Goal: Information Seeking & Learning: Check status

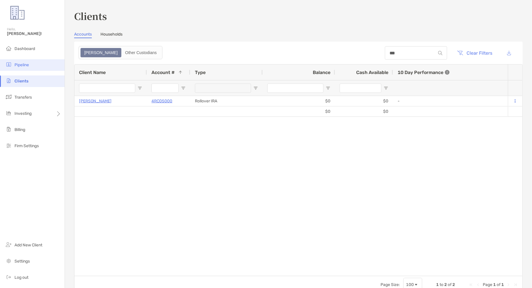
click at [41, 64] on li "Pipeline" at bounding box center [32, 65] width 65 height 12
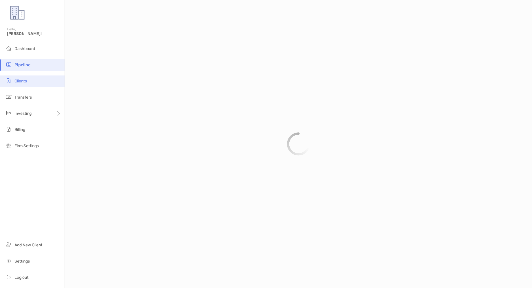
click at [33, 83] on li "Clients" at bounding box center [32, 82] width 65 height 12
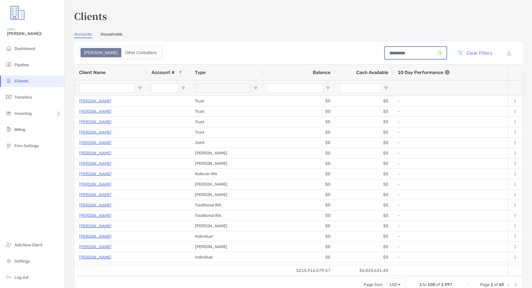
click at [423, 55] on input at bounding box center [410, 53] width 51 height 5
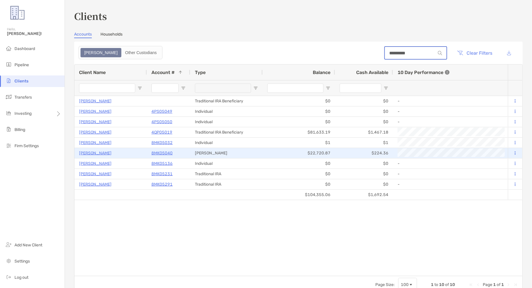
type input "*********"
click at [165, 152] on p "8MK05040" at bounding box center [161, 153] width 21 height 7
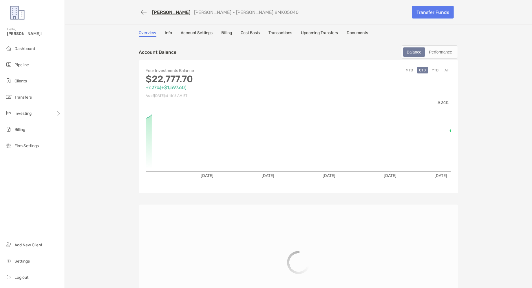
click at [279, 30] on div "John Benevides Roth IRA - Roth IRA 8MK05040 Transfer Funds Overview Info Accoun…" at bounding box center [298, 201] width 467 height 403
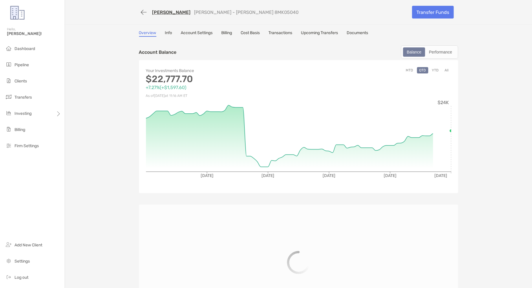
click at [278, 32] on link "Transactions" at bounding box center [281, 33] width 24 height 6
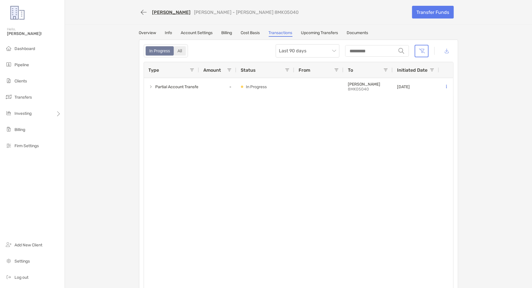
click at [182, 51] on div "All" at bounding box center [179, 51] width 11 height 8
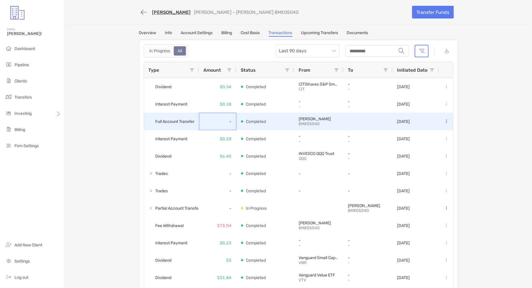
click at [226, 118] on div "-" at bounding box center [217, 121] width 37 height 17
click at [202, 118] on div "-" at bounding box center [217, 121] width 37 height 17
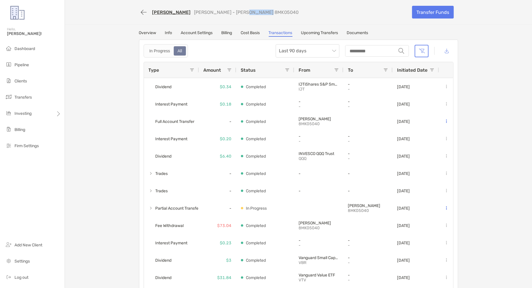
drag, startPoint x: 268, startPoint y: 15, endPoint x: 236, endPoint y: 11, distance: 32.2
click at [236, 11] on div "John Benevides Roth IRA - Roth IRA 8MK05040" at bounding box center [273, 12] width 269 height 11
copy p "MK05040"
click at [169, 14] on link "[PERSON_NAME]" at bounding box center [171, 13] width 39 height 6
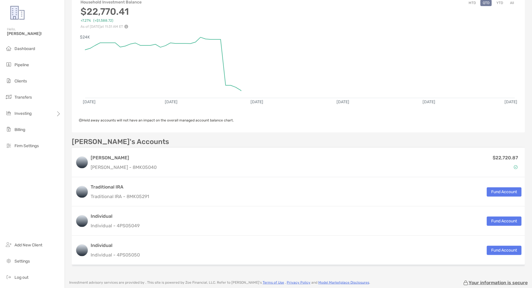
scroll to position [107, 0]
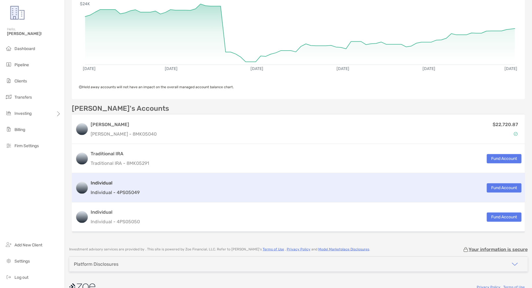
click at [170, 197] on div "Individual Individual - 4PS05049 Fund Account" at bounding box center [298, 187] width 453 height 29
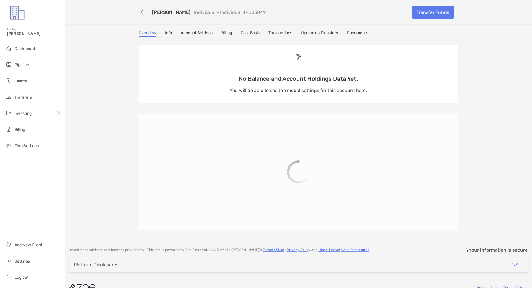
click at [284, 34] on link "Transactions" at bounding box center [281, 33] width 24 height 6
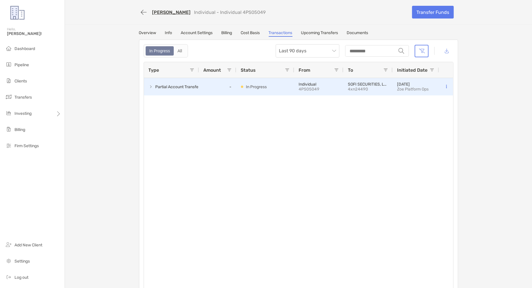
click at [151, 86] on span at bounding box center [151, 87] width 5 height 5
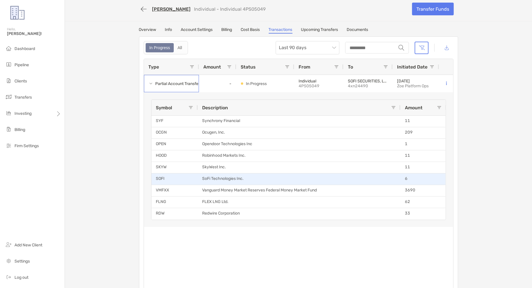
scroll to position [3, 0]
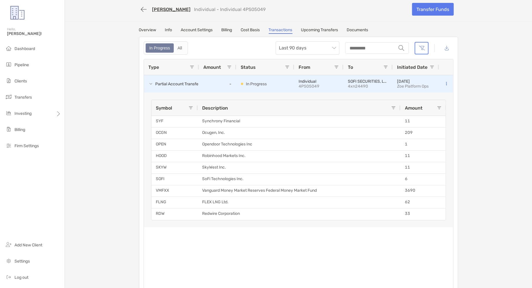
click at [446, 82] on icon at bounding box center [446, 84] width 1 height 4
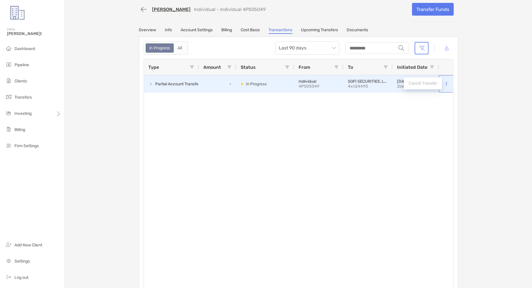
click at [446, 82] on icon at bounding box center [446, 84] width 1 height 4
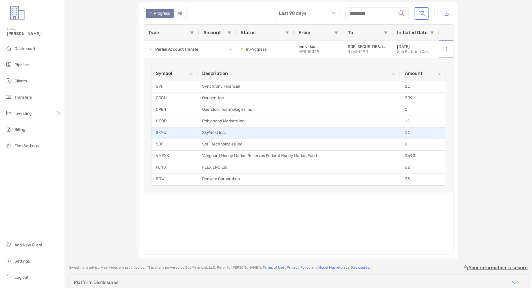
scroll to position [0, 0]
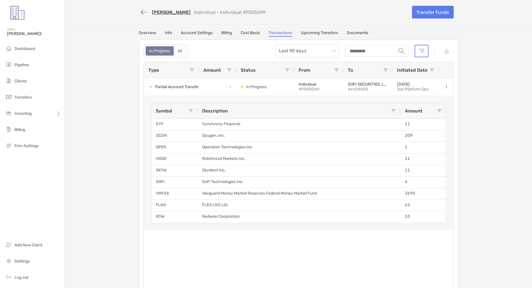
click at [179, 11] on link "[PERSON_NAME]" at bounding box center [171, 13] width 39 height 6
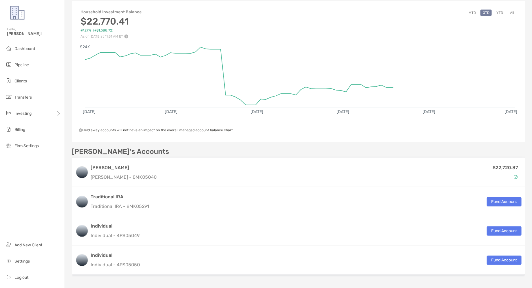
scroll to position [102, 0]
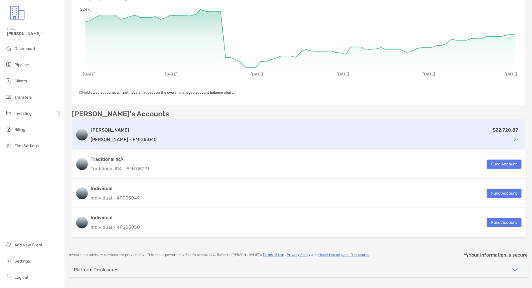
click at [189, 128] on div "$22,720.87" at bounding box center [340, 135] width 362 height 17
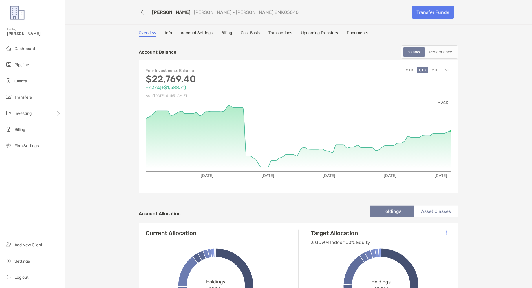
click at [292, 34] on link "Transactions" at bounding box center [281, 33] width 24 height 6
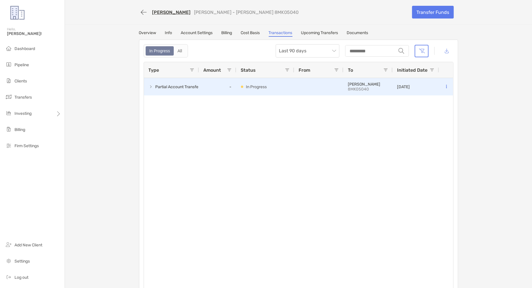
click at [151, 85] on span at bounding box center [151, 87] width 5 height 5
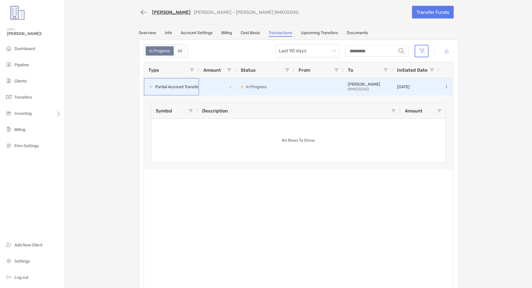
click at [151, 85] on span at bounding box center [151, 87] width 5 height 5
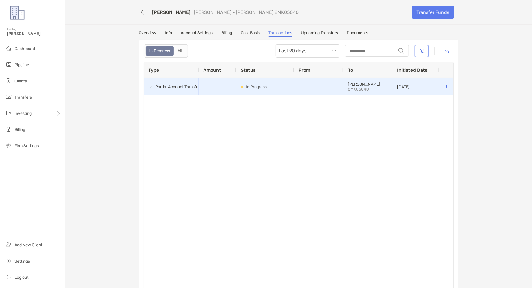
click at [151, 85] on span at bounding box center [151, 87] width 5 height 5
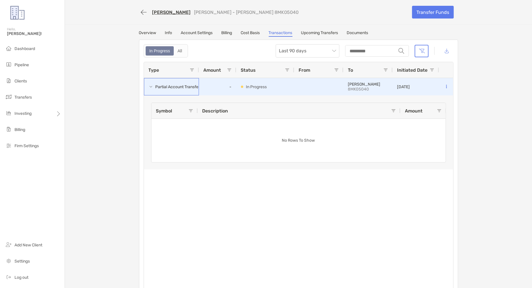
click at [151, 85] on span at bounding box center [151, 87] width 5 height 5
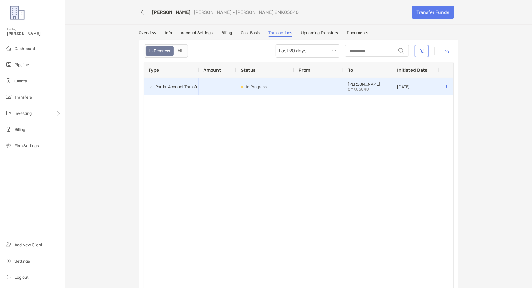
click at [151, 85] on span at bounding box center [151, 87] width 5 height 5
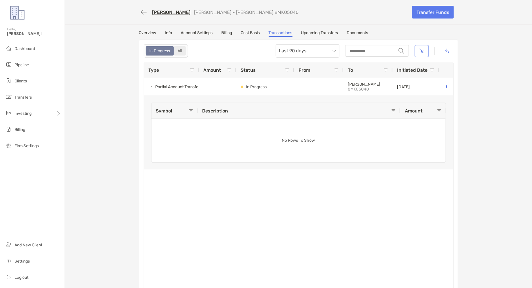
click at [179, 50] on div "All" at bounding box center [179, 51] width 11 height 8
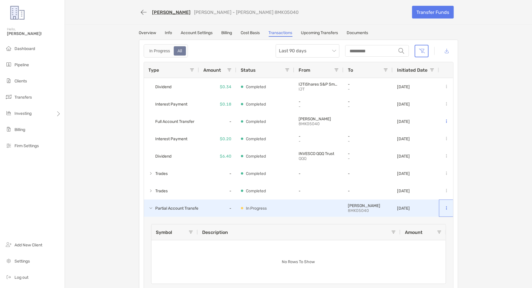
click at [444, 207] on button at bounding box center [446, 209] width 6 height 6
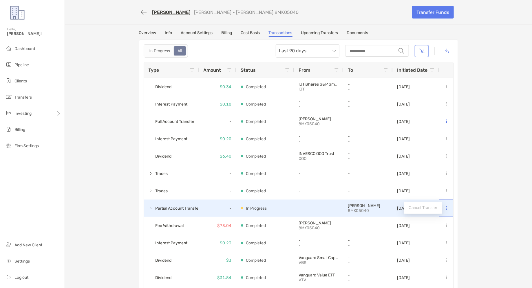
click at [444, 207] on button at bounding box center [446, 209] width 6 height 6
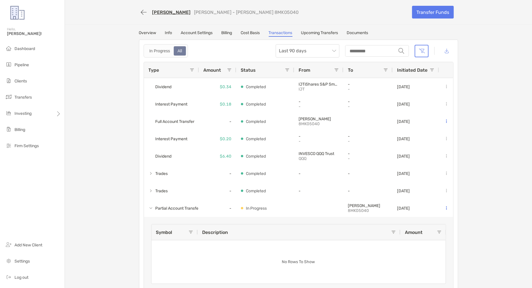
click at [463, 208] on div "Overview Info Account Settings Billing Cost Basis Transactions Upcoming Transfe…" at bounding box center [298, 163] width 331 height 267
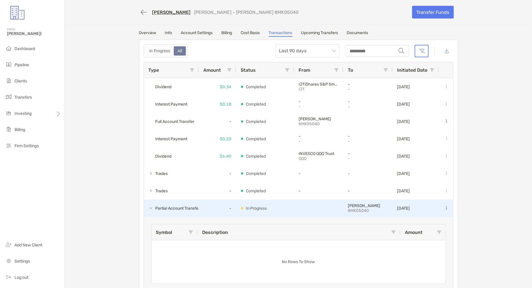
click at [410, 205] on div "07/24/2025" at bounding box center [403, 208] width 13 height 17
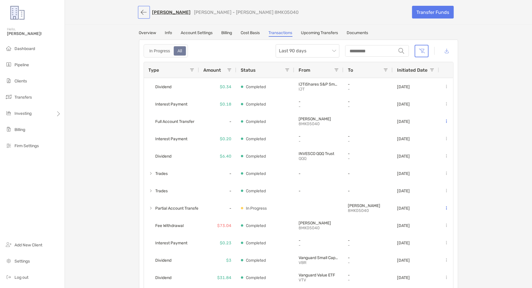
click at [145, 15] on button "button" at bounding box center [144, 12] width 10 height 11
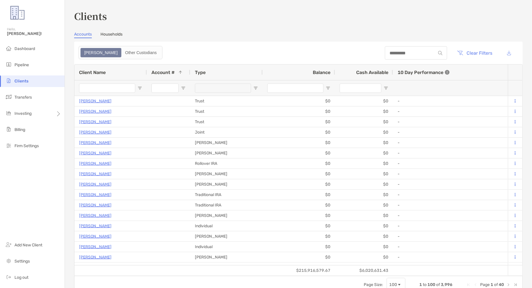
click at [398, 56] on div at bounding box center [416, 52] width 62 height 13
click at [400, 54] on input at bounding box center [410, 53] width 51 height 5
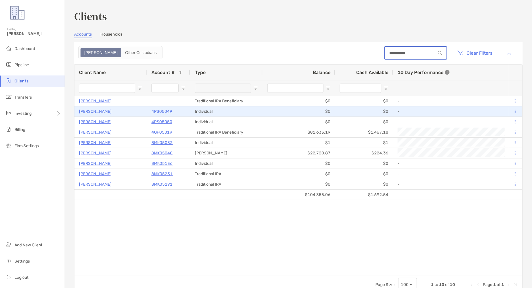
type input "*********"
click at [168, 111] on p "4PS05049" at bounding box center [161, 111] width 21 height 7
